Goal: Task Accomplishment & Management: Use online tool/utility

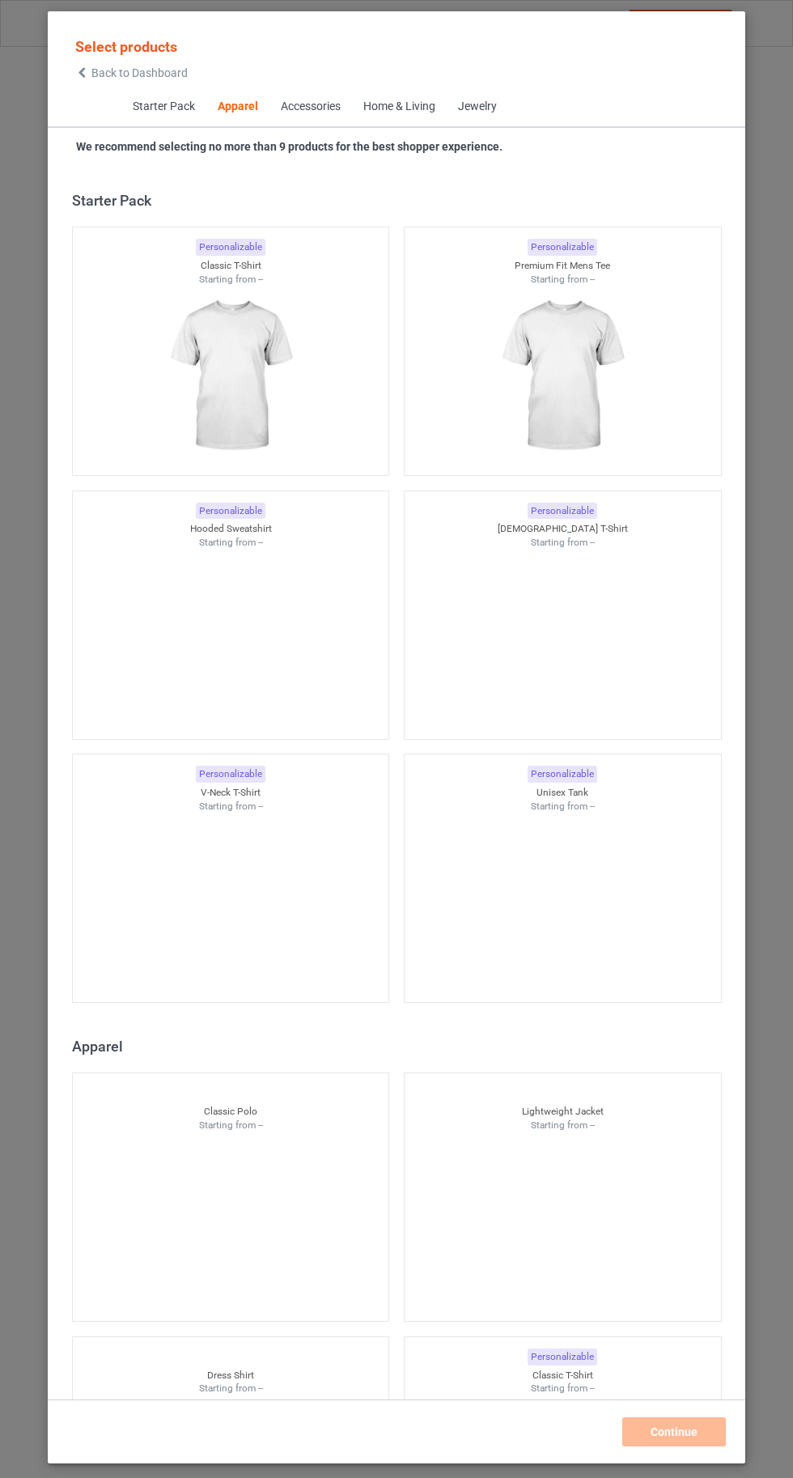
scroll to position [866, 0]
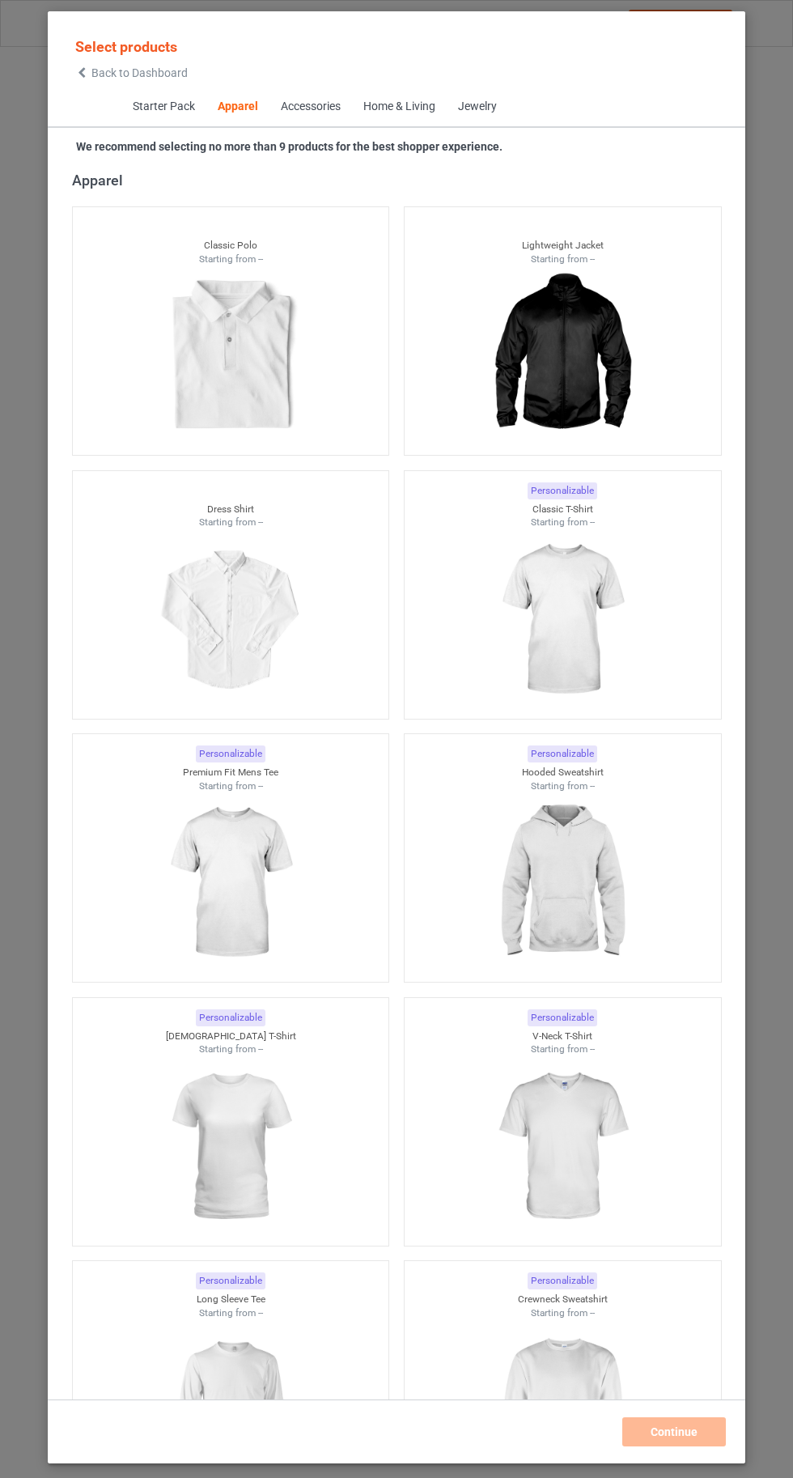
click at [82, 72] on icon at bounding box center [82, 72] width 14 height 11
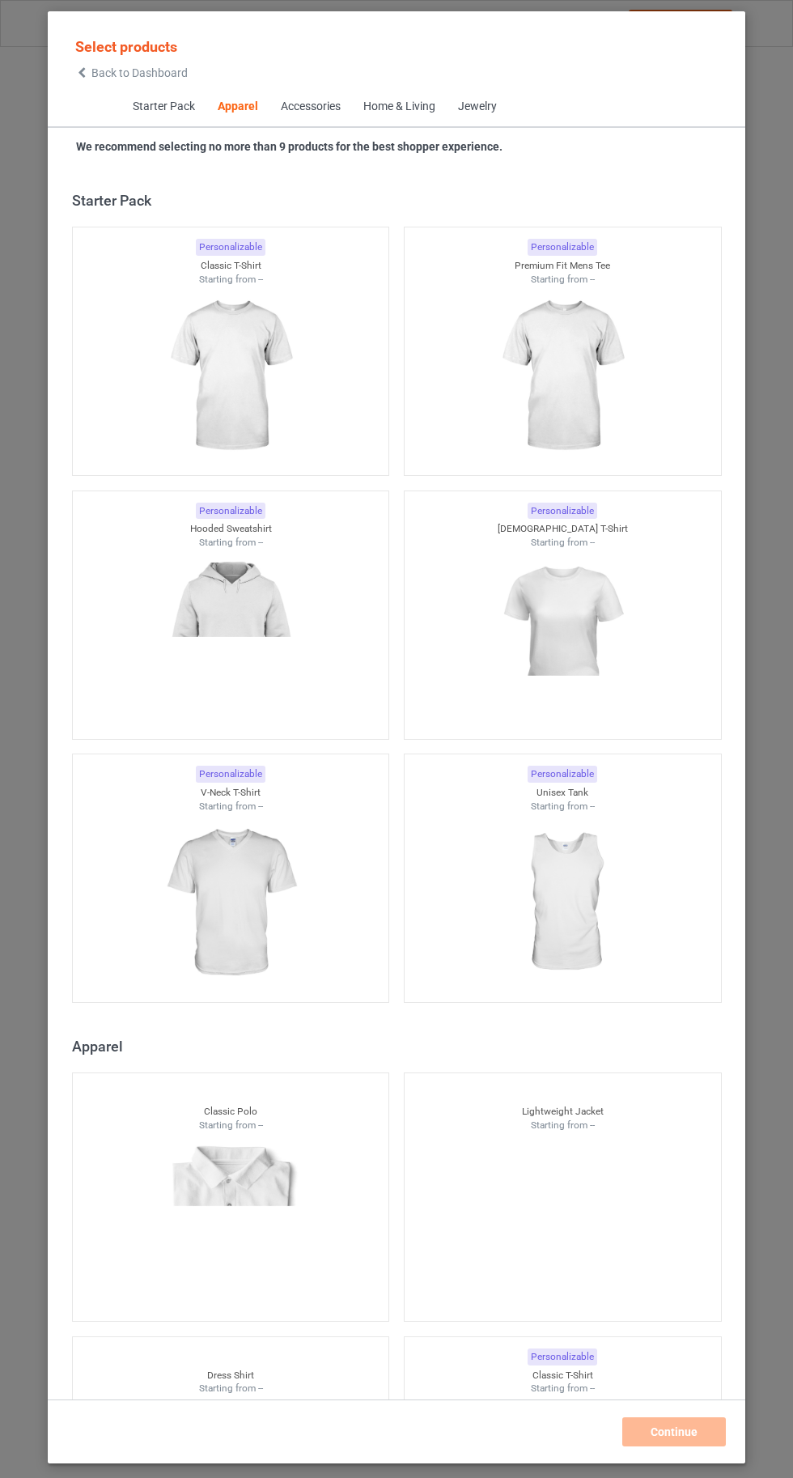
scroll to position [866, 0]
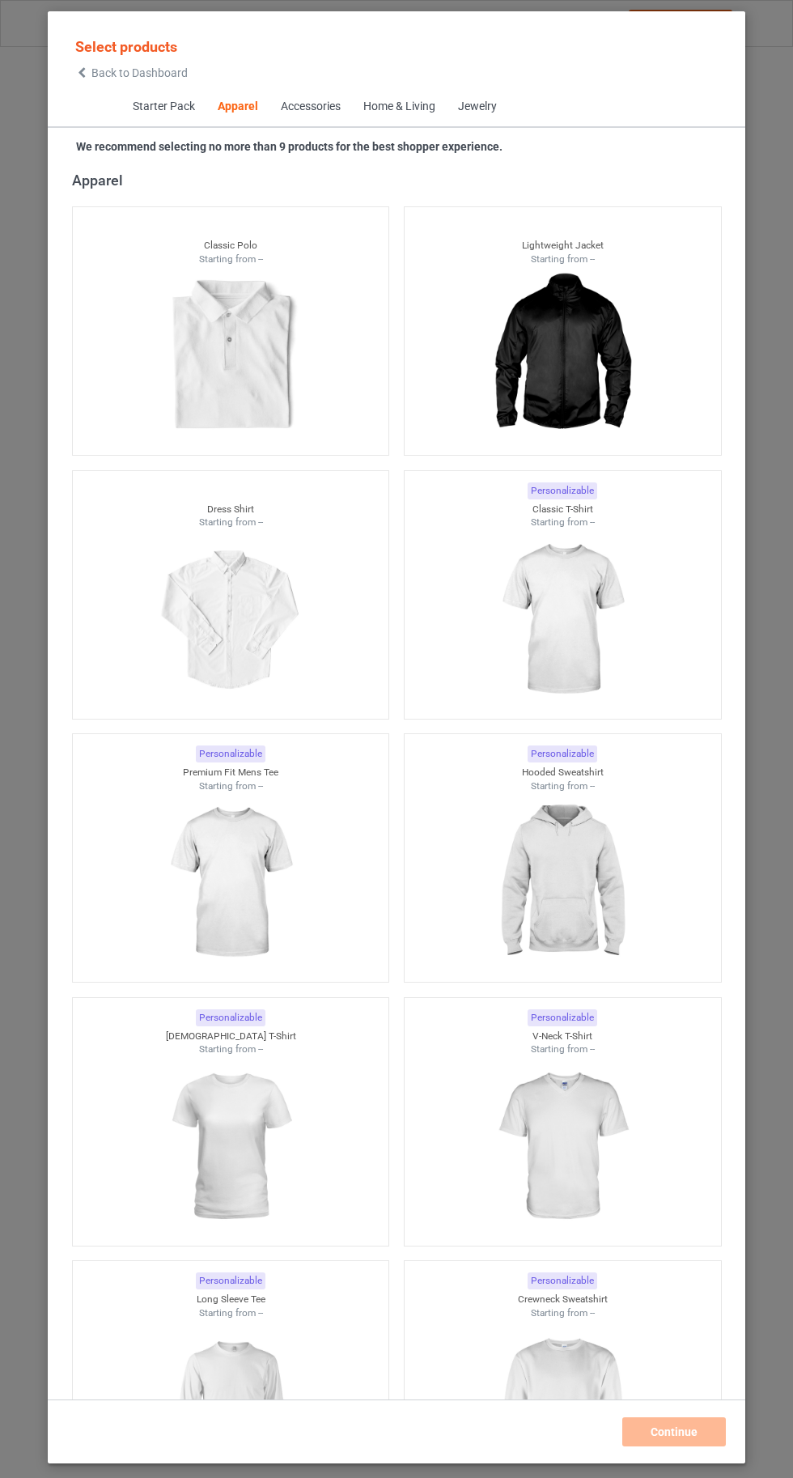
click at [82, 72] on icon at bounding box center [82, 72] width 14 height 11
